Goal: Obtain resource: Download file/media

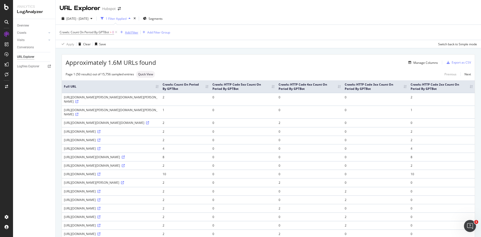
click at [128, 32] on div "Add Filter" at bounding box center [131, 32] width 13 height 4
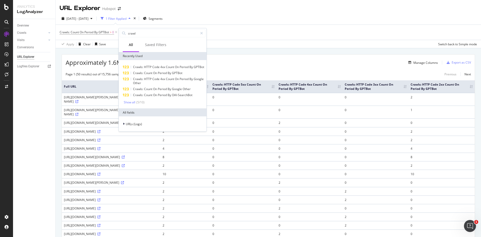
type input "crawls"
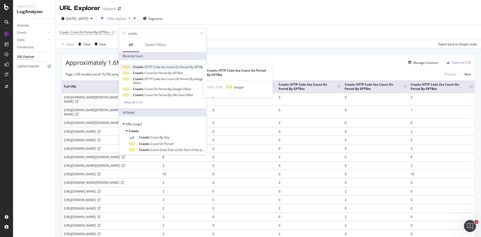
click at [147, 68] on span "HTTP" at bounding box center [148, 67] width 8 height 4
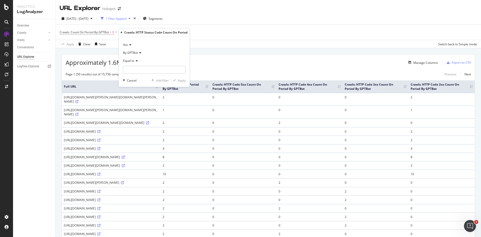
click at [133, 60] on span "Equal to" at bounding box center [128, 61] width 11 height 4
click at [139, 97] on span "Greater than" at bounding box center [134, 97] width 18 height 4
click at [152, 73] on input "number" at bounding box center [154, 70] width 63 height 8
type input "0"
click at [183, 80] on div "Apply" at bounding box center [182, 80] width 8 height 4
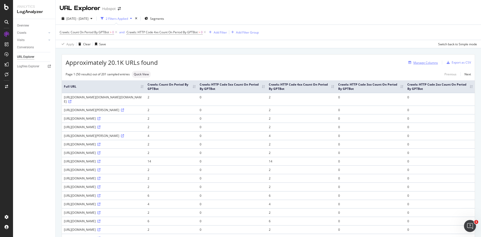
click at [421, 62] on div "Manage Columns" at bounding box center [425, 63] width 25 height 4
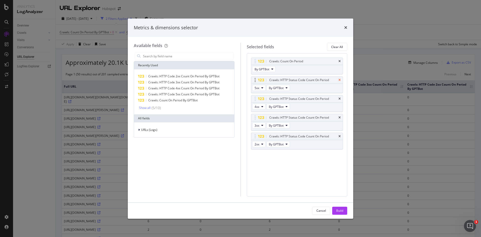
click at [338, 80] on icon "times" at bounding box center [339, 80] width 2 height 3
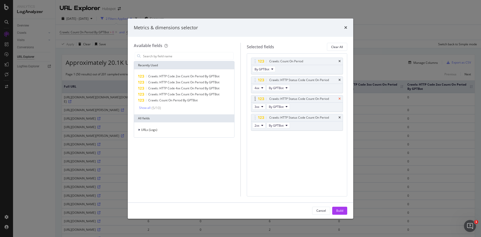
click at [338, 98] on icon "times" at bounding box center [339, 98] width 2 height 3
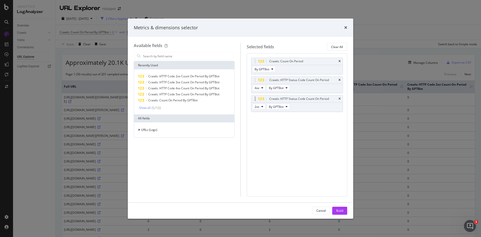
click at [340, 96] on div "Crawls: HTTP Status Code Count On Period" at bounding box center [297, 98] width 92 height 7
click at [340, 97] on icon "times" at bounding box center [339, 98] width 2 height 3
click at [340, 213] on div "Build" at bounding box center [339, 211] width 7 height 8
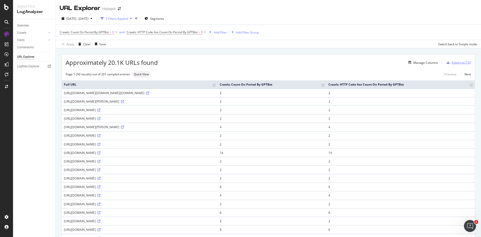
click at [454, 64] on div "Export as CSV" at bounding box center [460, 62] width 19 height 4
click at [420, 64] on div "Manage Columns" at bounding box center [425, 63] width 25 height 4
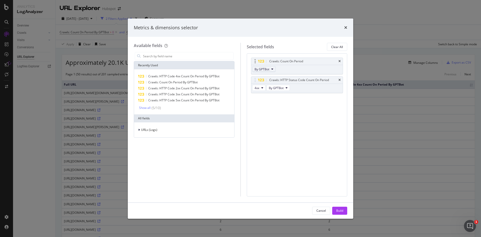
click at [260, 71] on span "By GPTBot" at bounding box center [261, 69] width 15 height 4
click at [293, 67] on div "Crawls: Count On Period By GPTBot" at bounding box center [297, 66] width 92 height 17
click at [340, 60] on icon "times" at bounding box center [339, 61] width 2 height 3
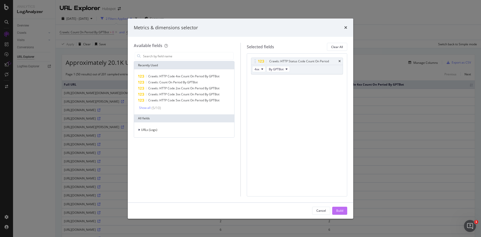
click at [342, 210] on div "Build" at bounding box center [339, 211] width 7 height 4
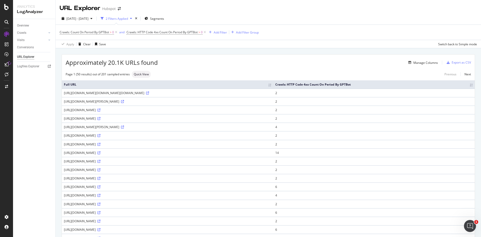
click at [451, 61] on div "Export as CSV" at bounding box center [460, 62] width 19 height 4
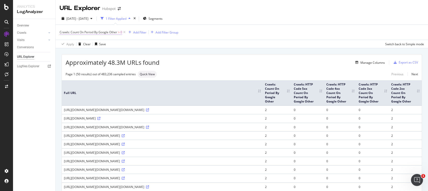
click at [116, 33] on span "Crawls: Count On Period By Google Other" at bounding box center [89, 32] width 58 height 4
click at [211, 19] on div "2025 Jul. 1st - Jul. 31st 1 Filter Applied Segments" at bounding box center [242, 20] width 372 height 10
click at [139, 32] on div "Add Filter" at bounding box center [139, 32] width 13 height 4
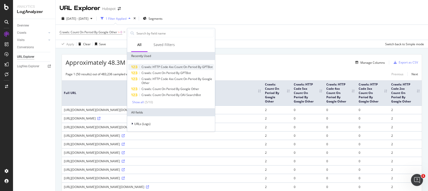
click at [160, 65] on span "Crawls: HTTP Code 4xx Count On Period By GPTBot" at bounding box center [176, 67] width 71 height 4
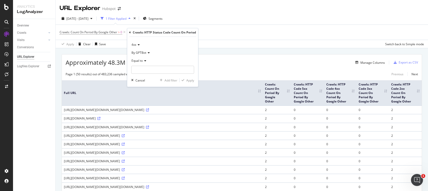
click at [142, 59] on span "Equal to" at bounding box center [136, 61] width 11 height 4
click at [155, 99] on div "Greater than" at bounding box center [159, 97] width 54 height 7
click at [152, 71] on input "number" at bounding box center [162, 70] width 63 height 8
type input "0"
click at [190, 79] on div "Apply" at bounding box center [190, 80] width 8 height 4
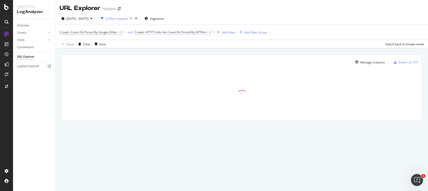
click at [174, 32] on span "Crawls: HTTP Code 4xx Count On Period By GPTBot" at bounding box center [170, 32] width 71 height 4
click at [154, 52] on icon at bounding box center [156, 52] width 4 height 3
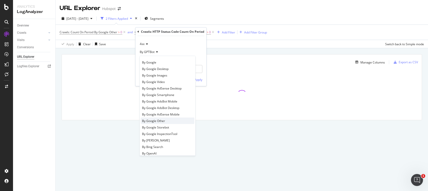
click at [165, 121] on span "By Google Other" at bounding box center [153, 121] width 23 height 4
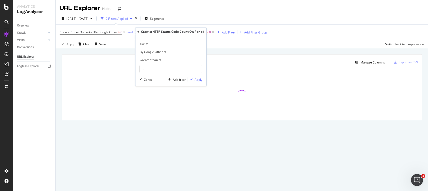
click at [197, 78] on div "Apply" at bounding box center [199, 80] width 8 height 4
click at [126, 32] on icon at bounding box center [124, 32] width 4 height 5
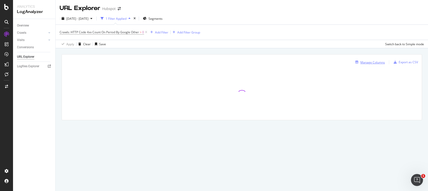
click at [373, 62] on div "Manage Columns" at bounding box center [372, 62] width 25 height 4
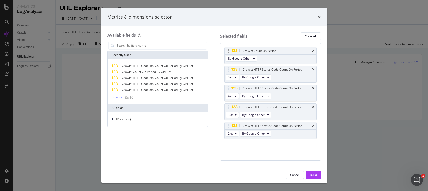
click at [314, 51] on icon "times" at bounding box center [313, 51] width 2 height 3
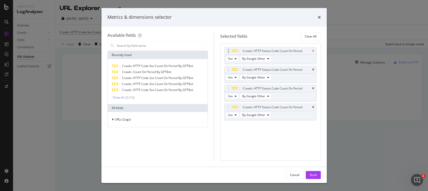
click at [314, 52] on icon "times" at bounding box center [313, 51] width 2 height 3
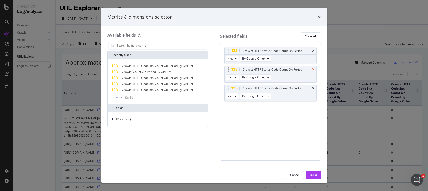
click at [313, 70] on icon "times" at bounding box center [313, 69] width 2 height 3
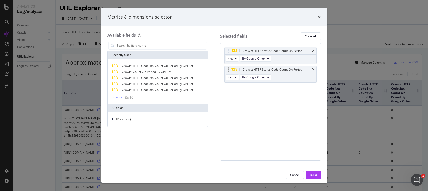
click at [313, 68] on div "Crawls: HTTP Status Code Count On Period" at bounding box center [271, 69] width 92 height 7
click at [312, 70] on icon "times" at bounding box center [313, 69] width 2 height 3
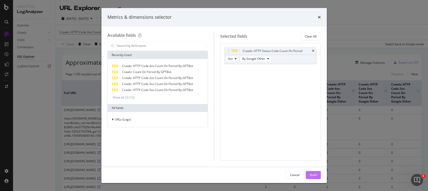
click at [312, 174] on div "Build" at bounding box center [313, 175] width 7 height 4
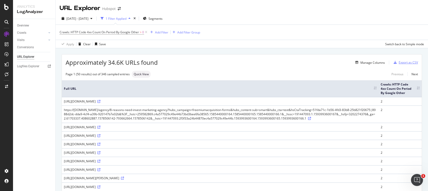
click at [399, 62] on div "Export as CSV" at bounding box center [408, 62] width 19 height 4
click at [404, 62] on div "Export as CSV" at bounding box center [408, 62] width 19 height 4
click at [224, 75] on div "Page 1 (50 results) out of 346 sampled entries Quick View Previous Next" at bounding box center [242, 74] width 360 height 7
click at [399, 61] on div "Export as CSV" at bounding box center [408, 62] width 19 height 4
